Goal: Information Seeking & Learning: Stay updated

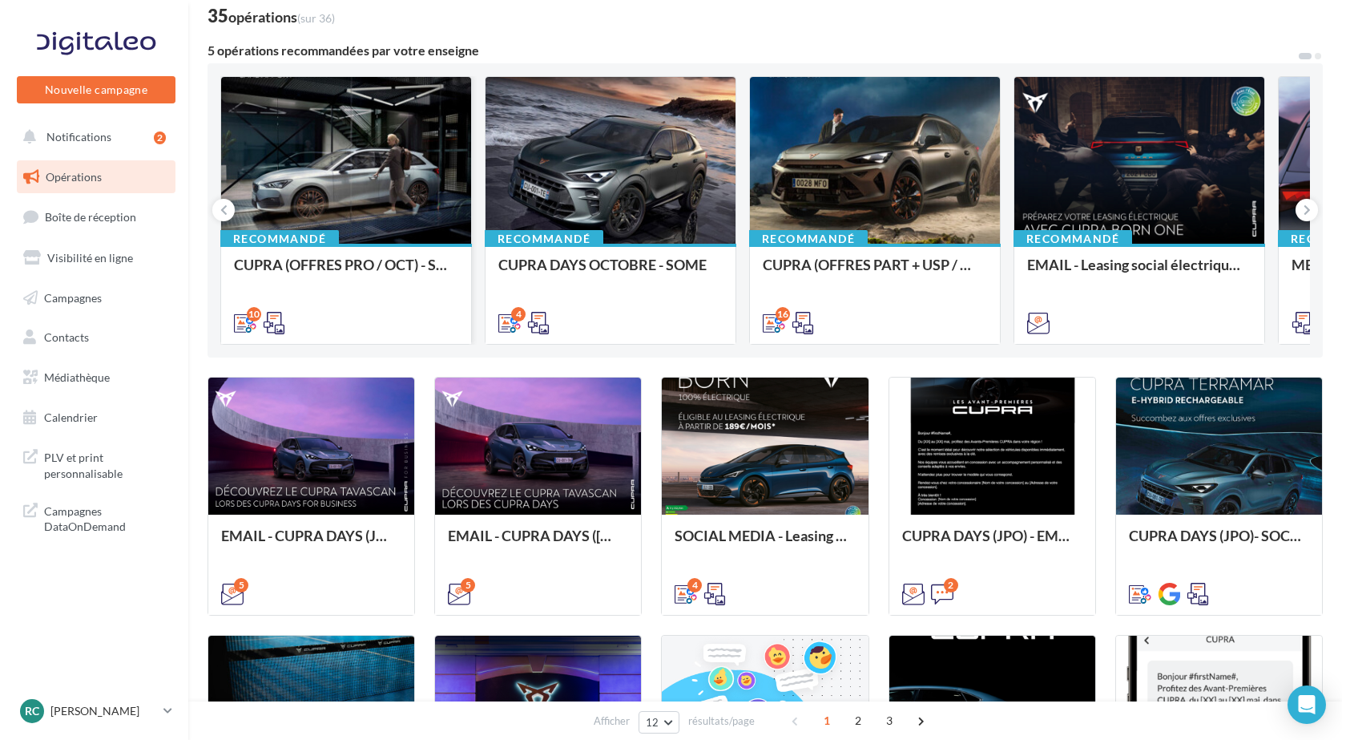
scroll to position [80, 0]
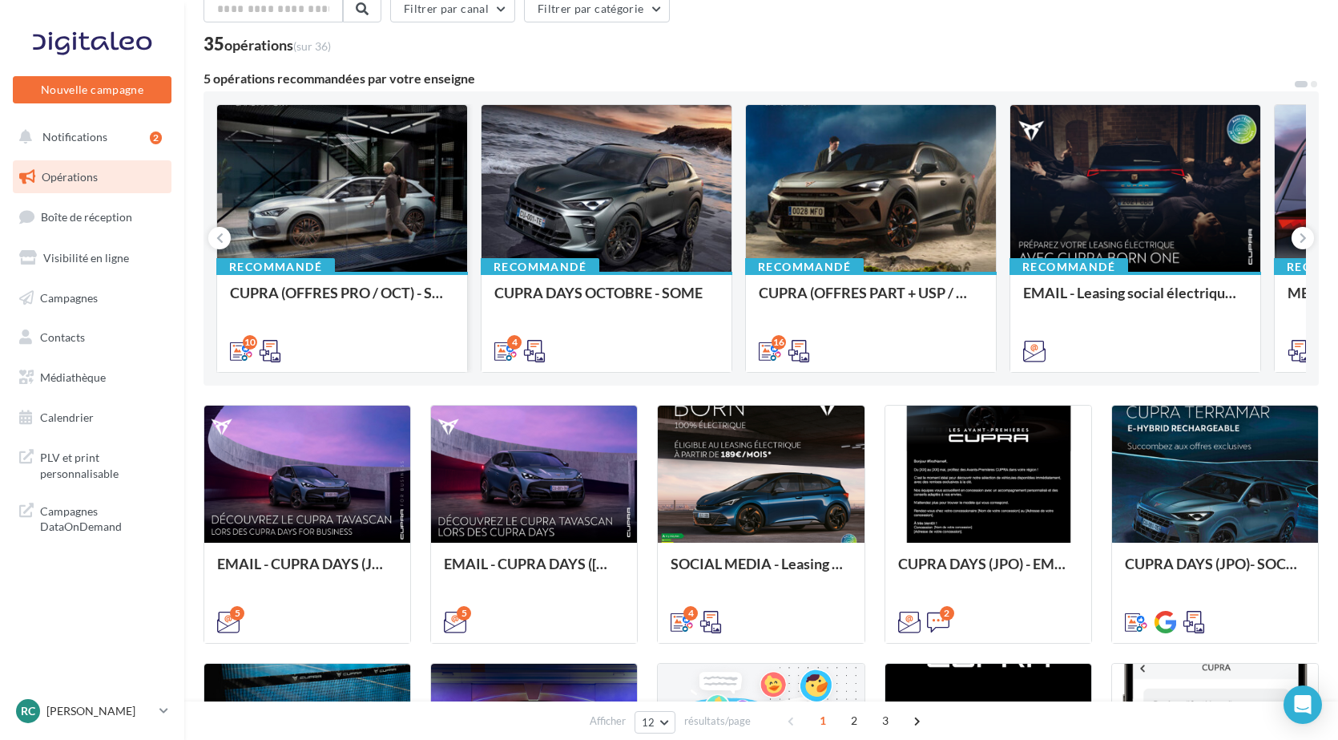
click at [360, 237] on div at bounding box center [342, 189] width 250 height 168
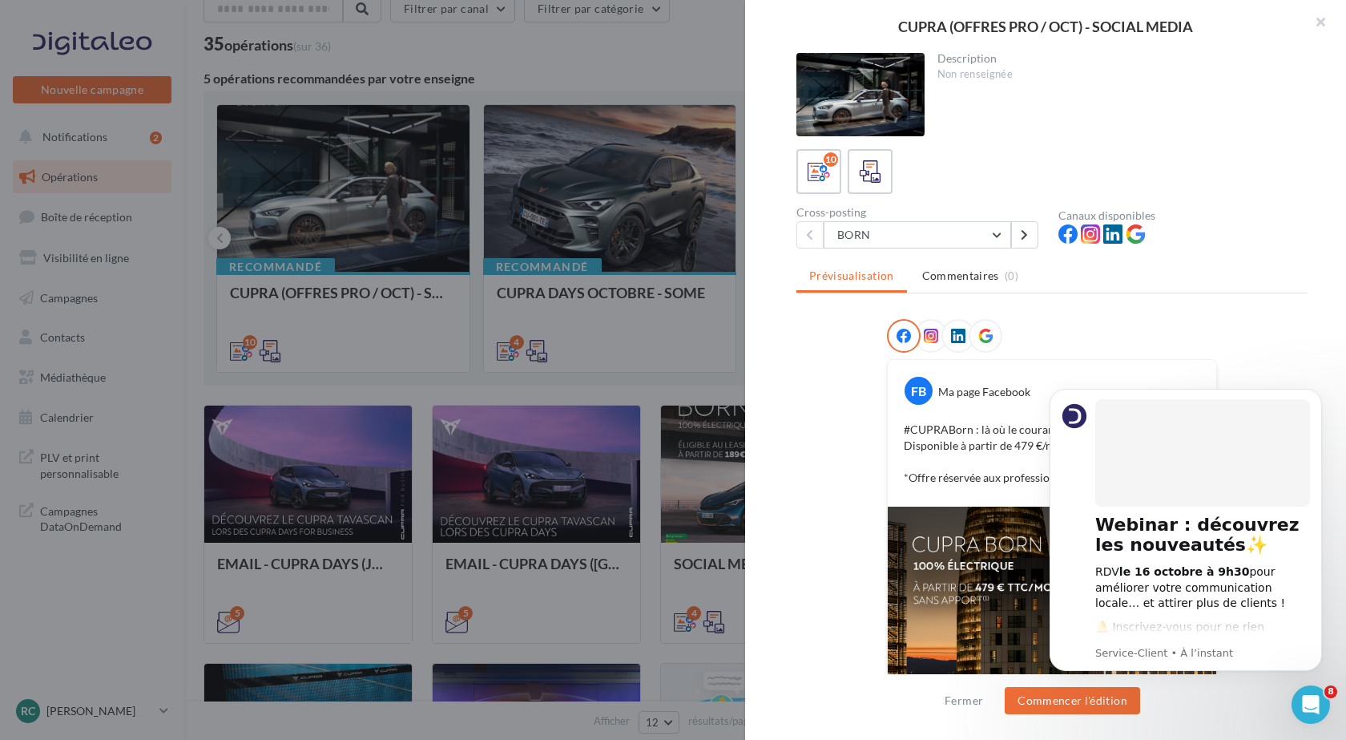
scroll to position [0, 0]
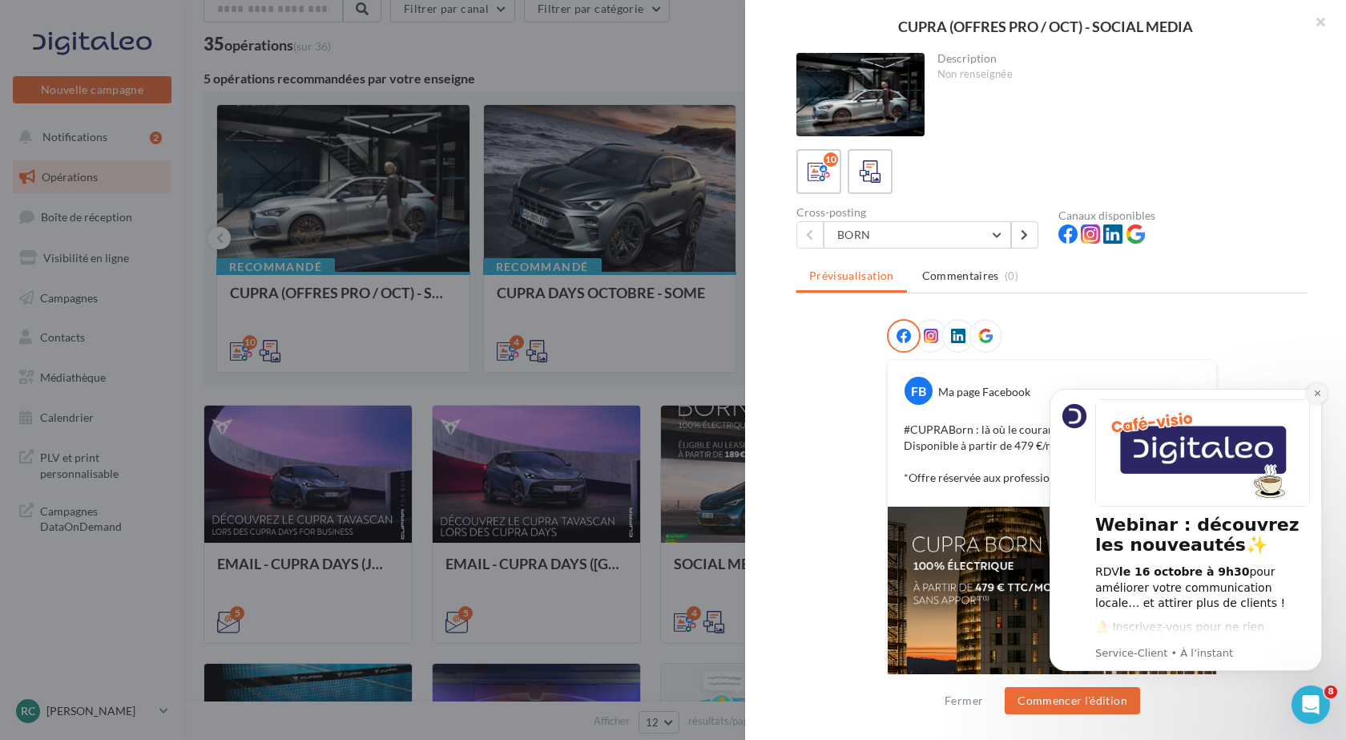
click at [1319, 393] on icon "Dismiss notification" at bounding box center [1318, 393] width 9 height 9
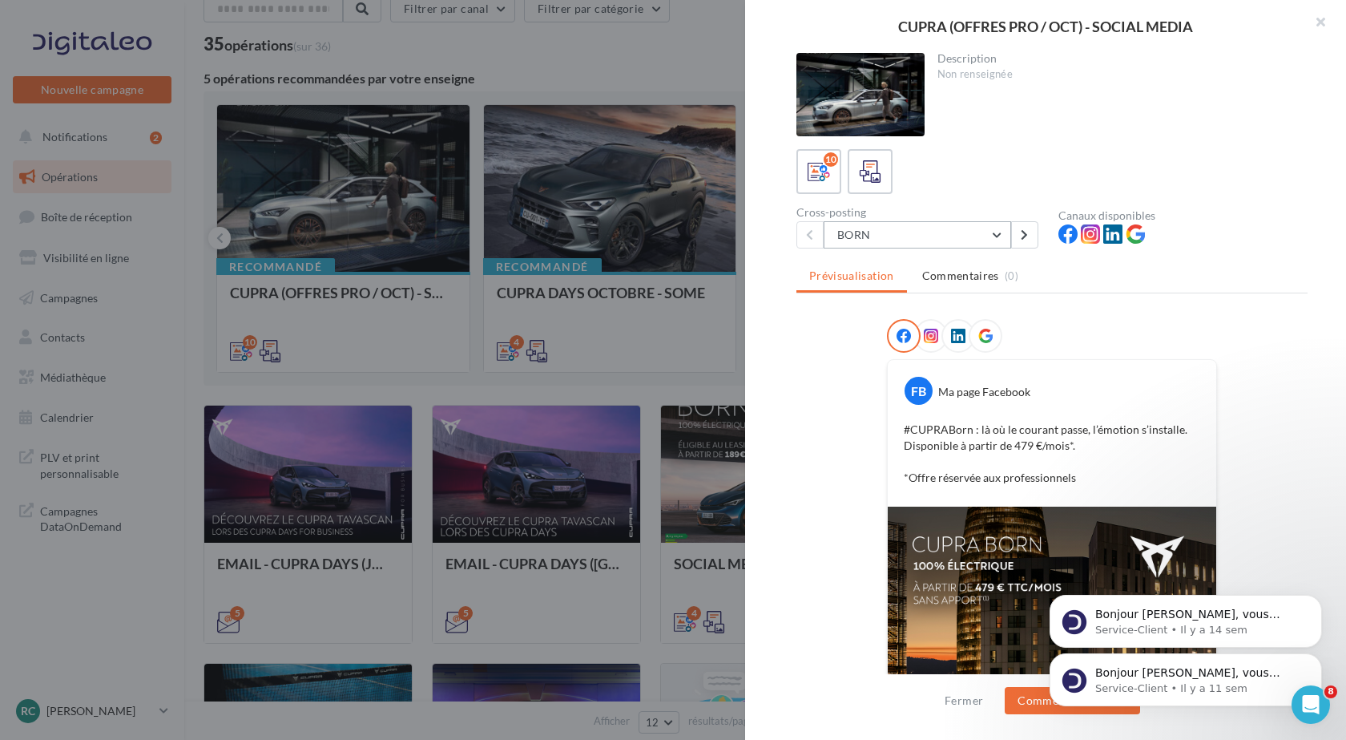
click at [995, 233] on button "BORN" at bounding box center [918, 234] width 188 height 27
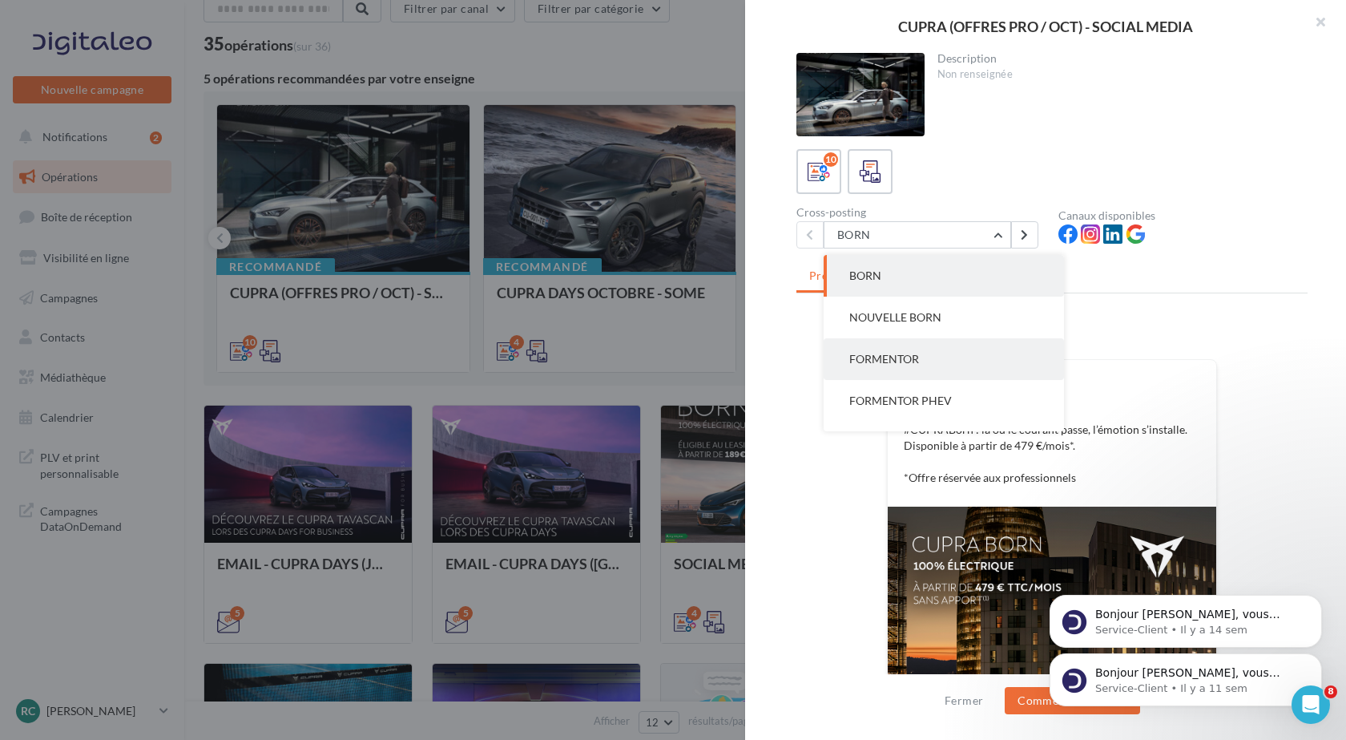
click at [963, 360] on button "FORMENTOR" at bounding box center [944, 359] width 240 height 42
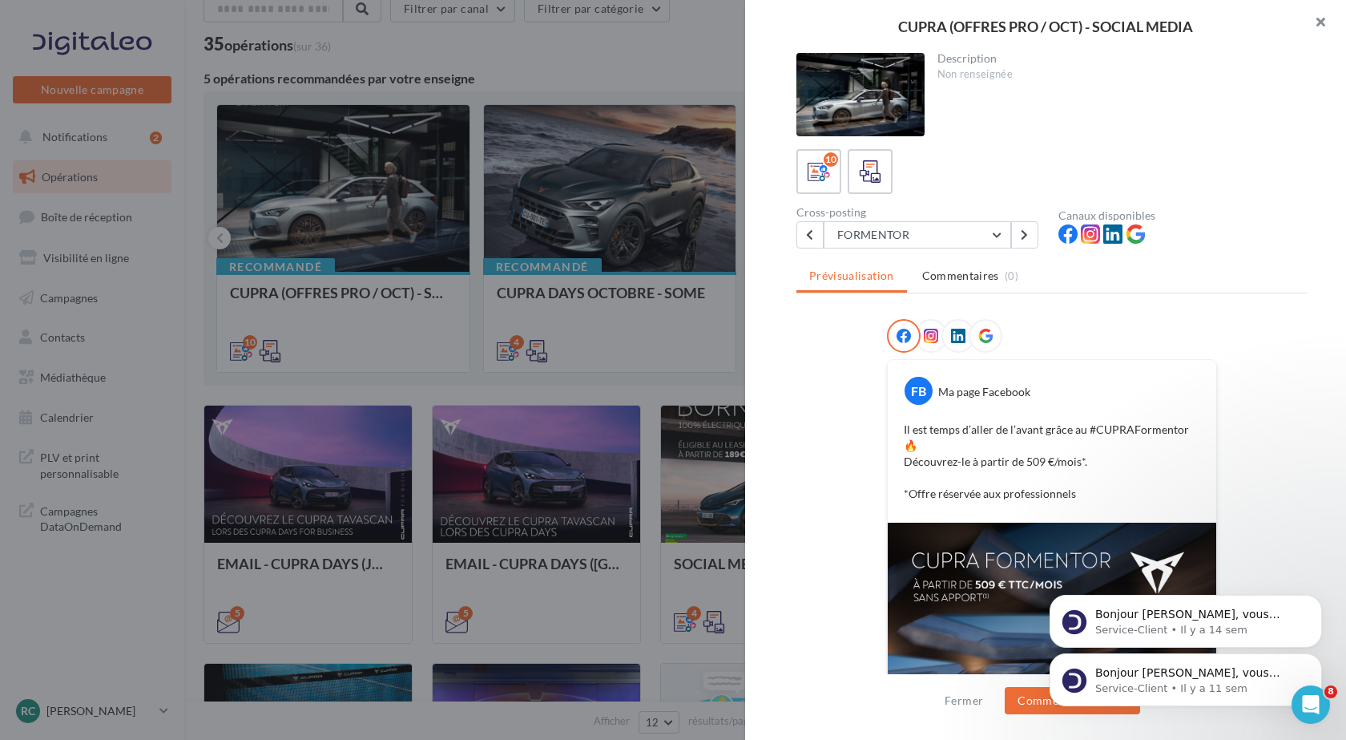
click at [1321, 20] on button "button" at bounding box center [1314, 24] width 64 height 48
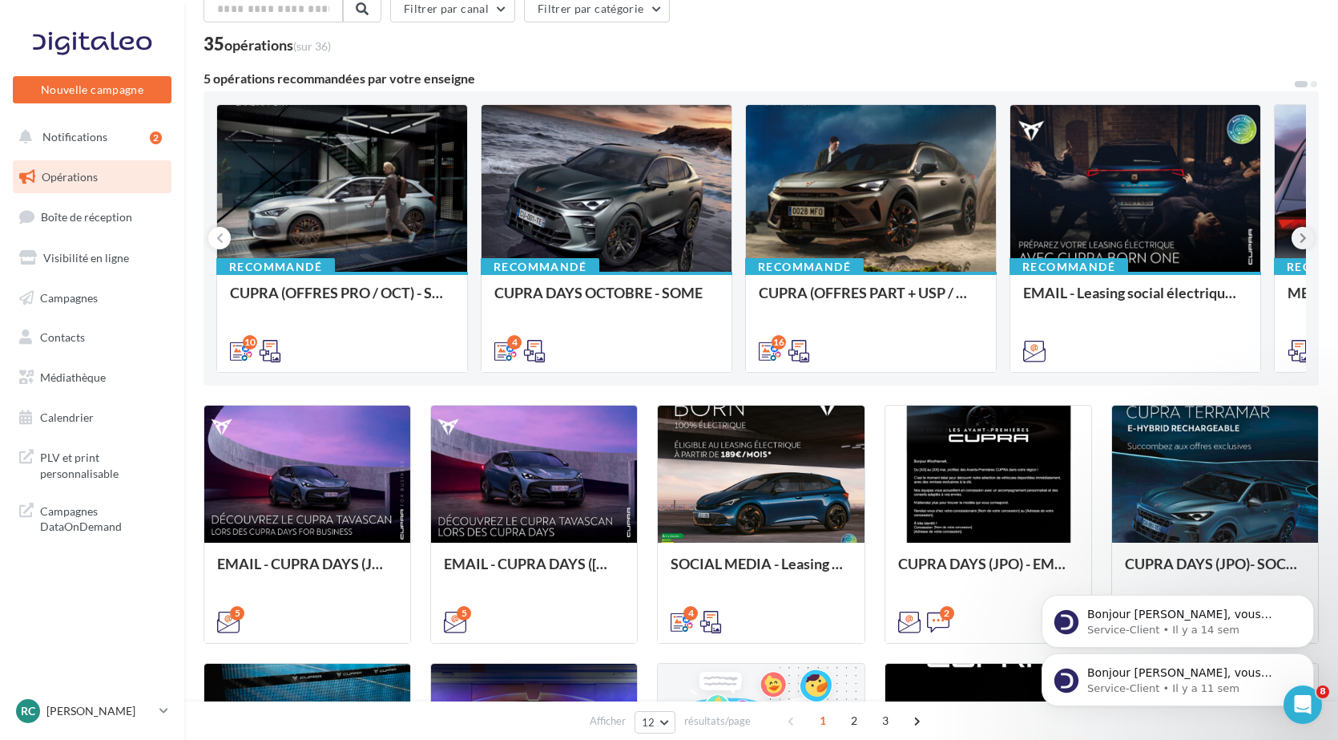
click at [1300, 234] on icon at bounding box center [1303, 238] width 7 height 16
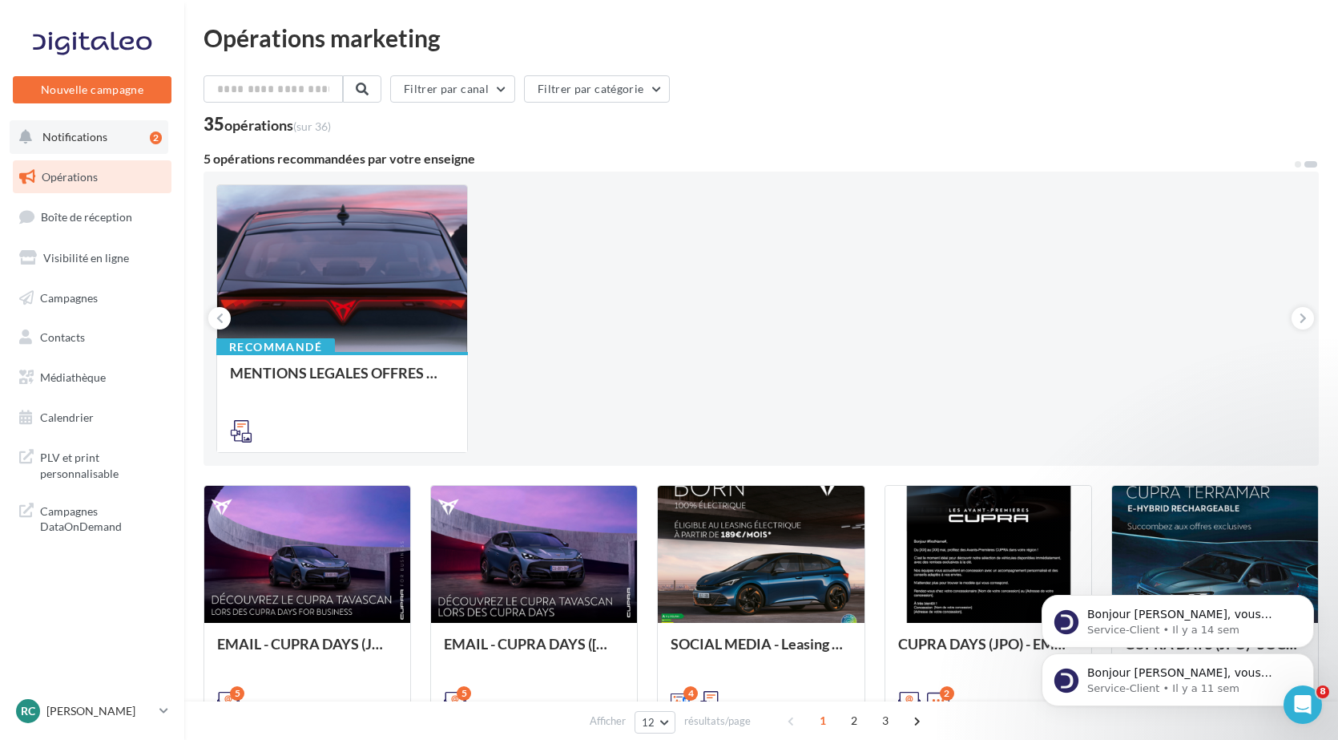
click at [83, 142] on span "Notifications" at bounding box center [74, 137] width 65 height 14
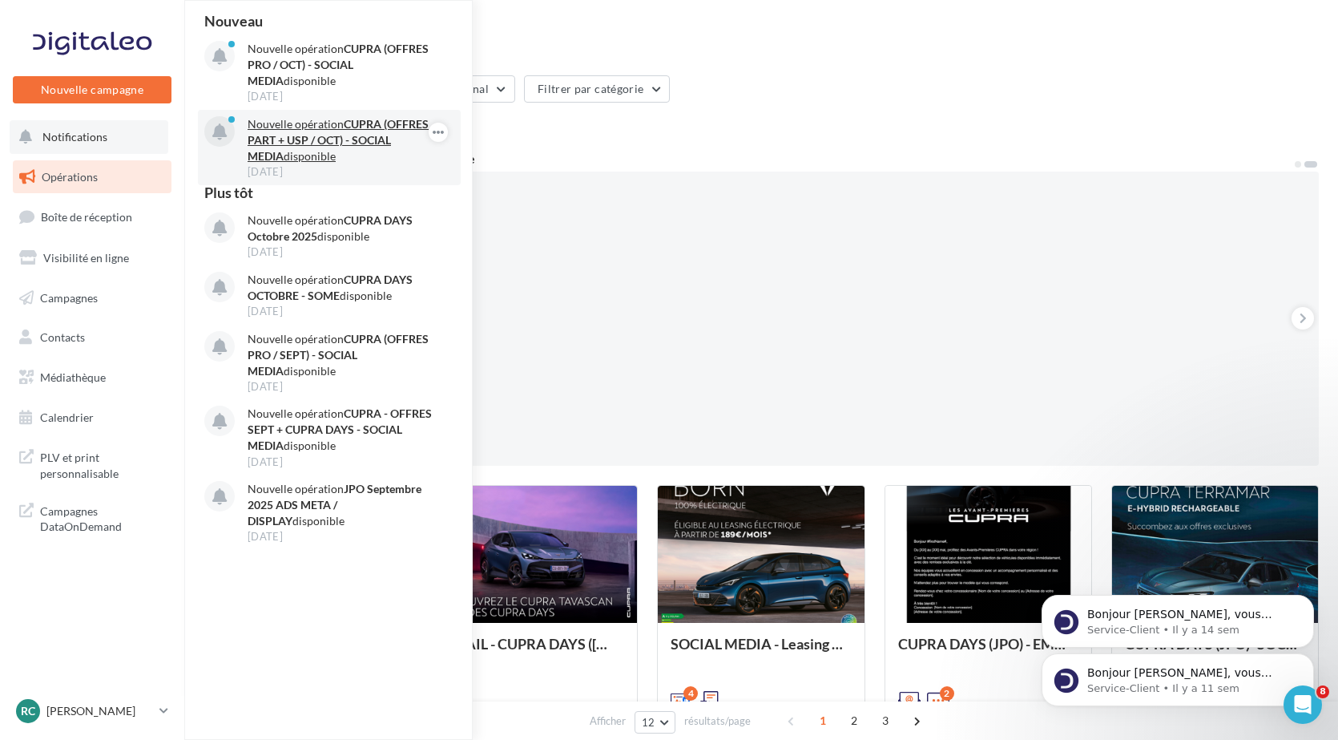
click at [392, 161] on p "Nouvelle opération CUPRA (OFFRES PART + USP / OCT) - SOCIAL MEDIA disponible" at bounding box center [341, 140] width 186 height 48
click at [350, 133] on strong "CUPRA (OFFRES PART + USP / OCT) - SOCIAL MEDIA" at bounding box center [338, 140] width 181 height 46
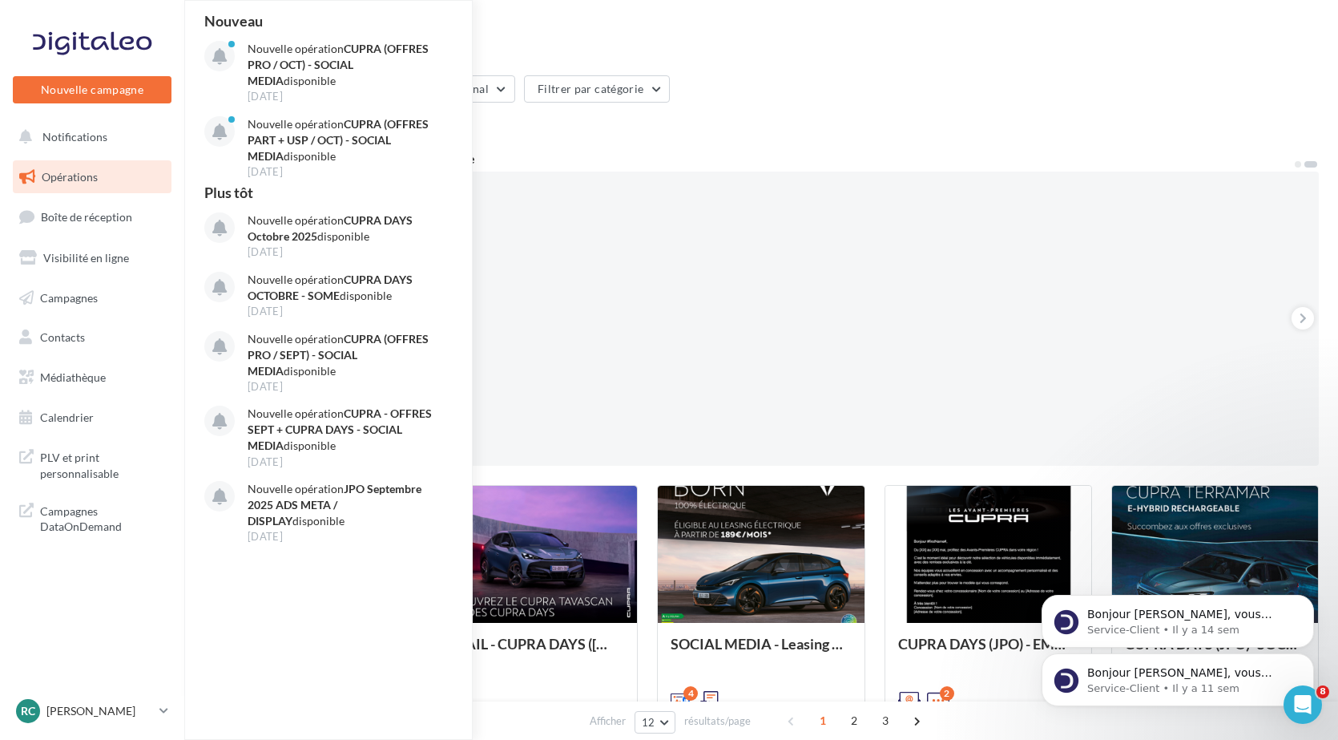
click at [909, 216] on div "Recommandé CUPRA (OFFRES PRO / OCT) - SOCIAL MEDIA 10 Recommandé CUPRA DAYS OCT…" at bounding box center [761, 318] width 1090 height 268
